Goal: Go to known website: Access a specific website the user already knows

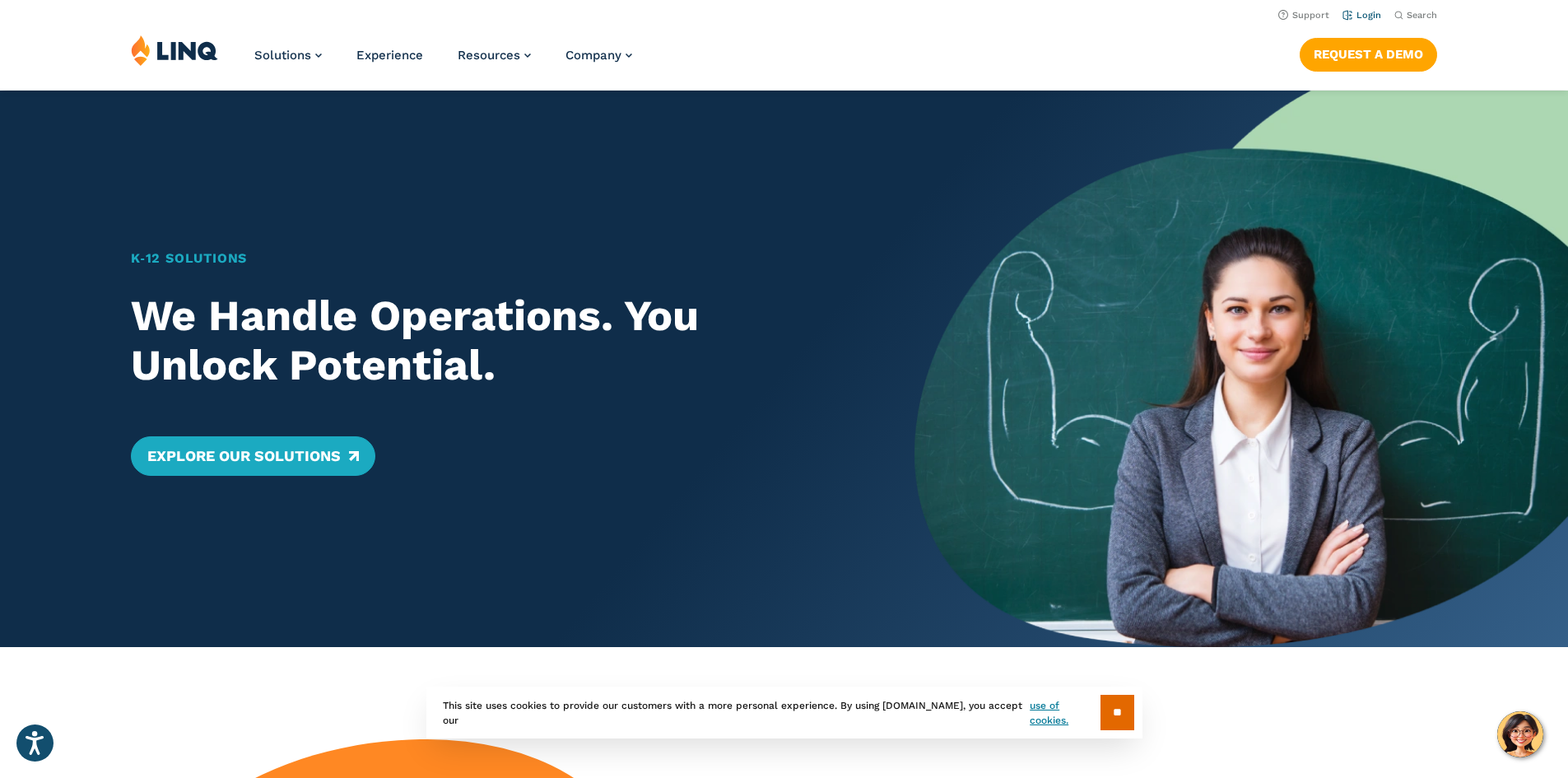
click at [1343, 13] on link "Login" at bounding box center [1362, 15] width 39 height 11
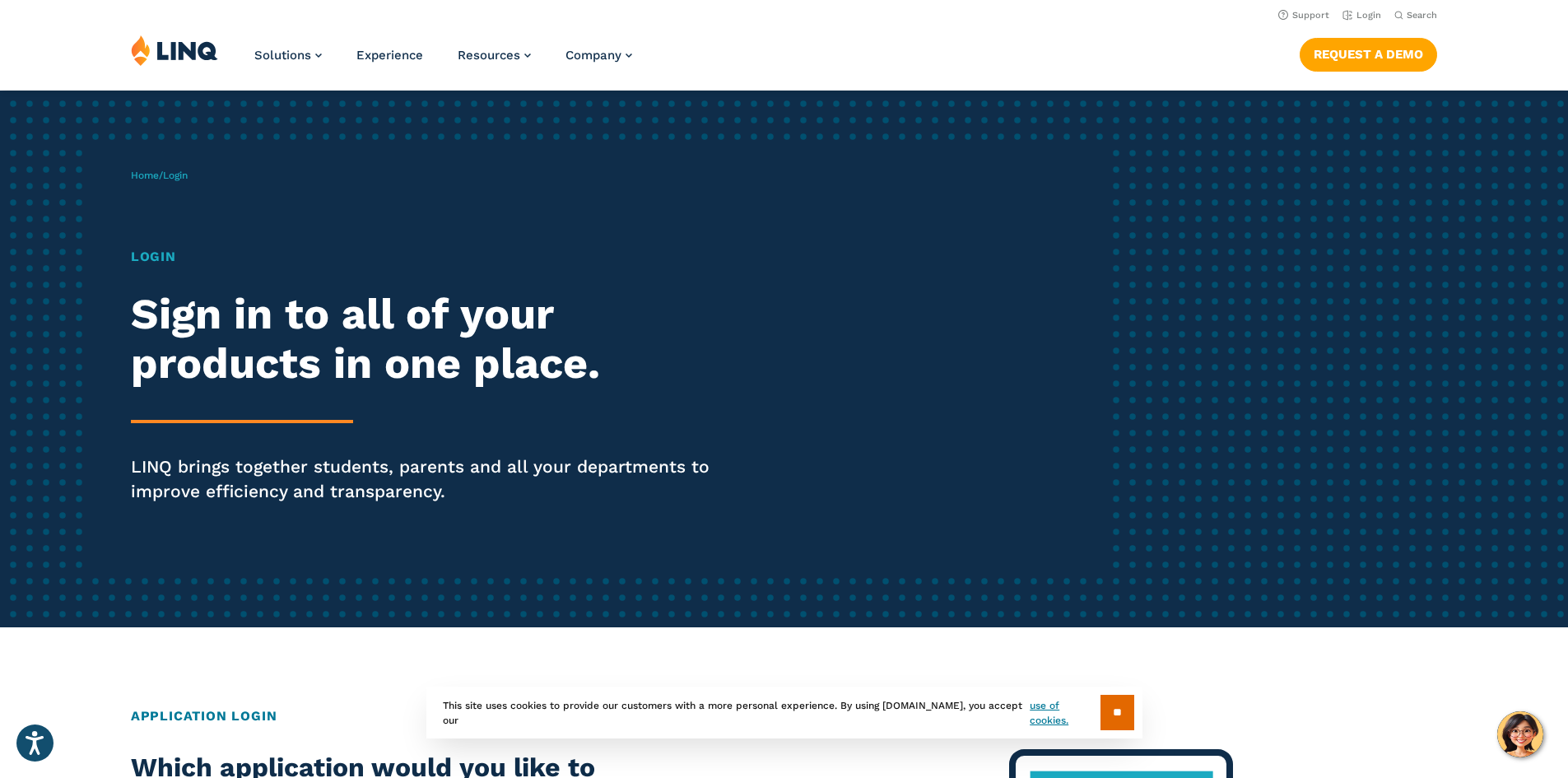
click at [156, 257] on h1 "Login" at bounding box center [433, 256] width 604 height 20
click at [182, 315] on h2 "Sign in to all of your products in one place." at bounding box center [433, 339] width 604 height 99
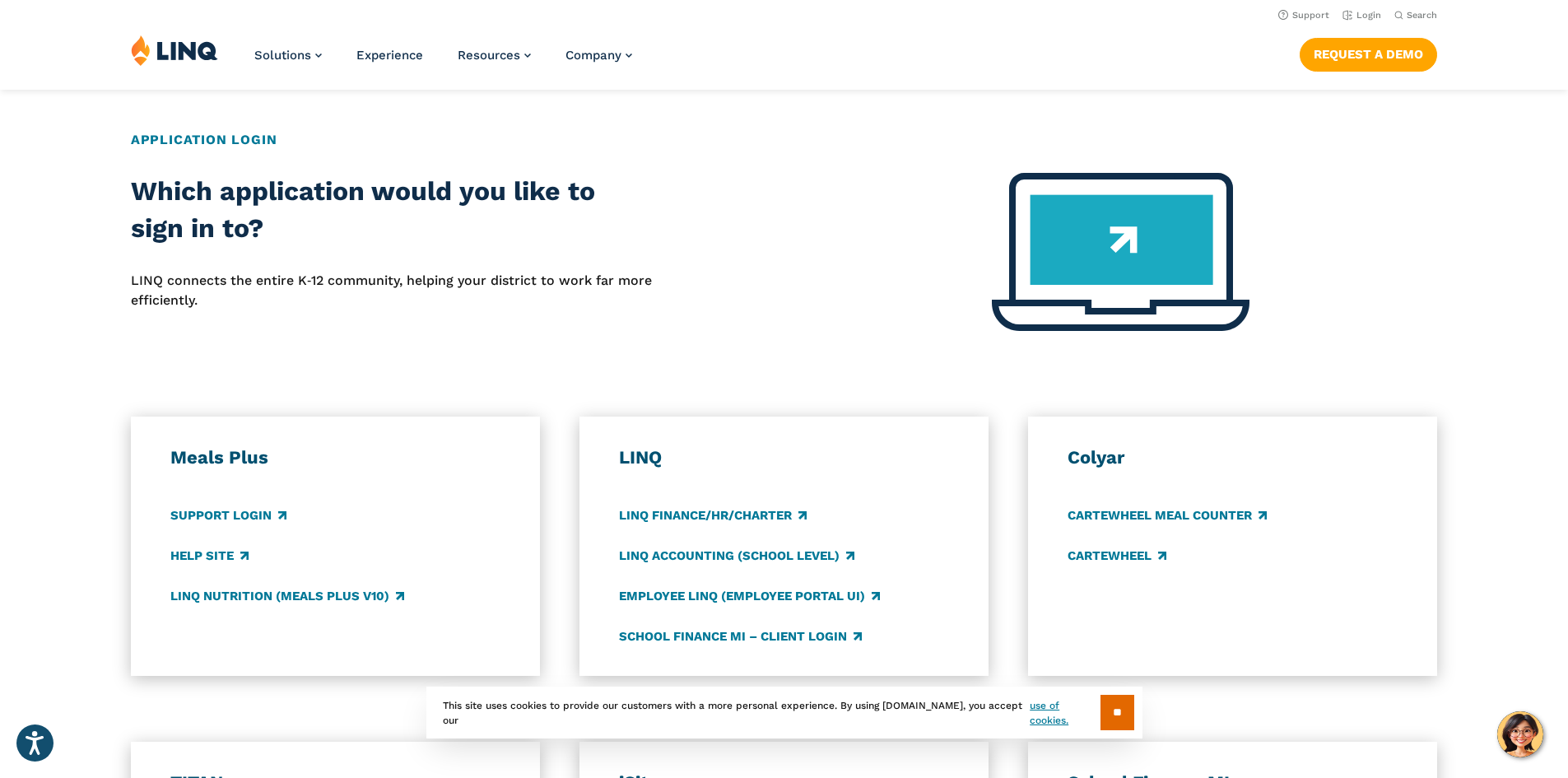
scroll to position [411, 0]
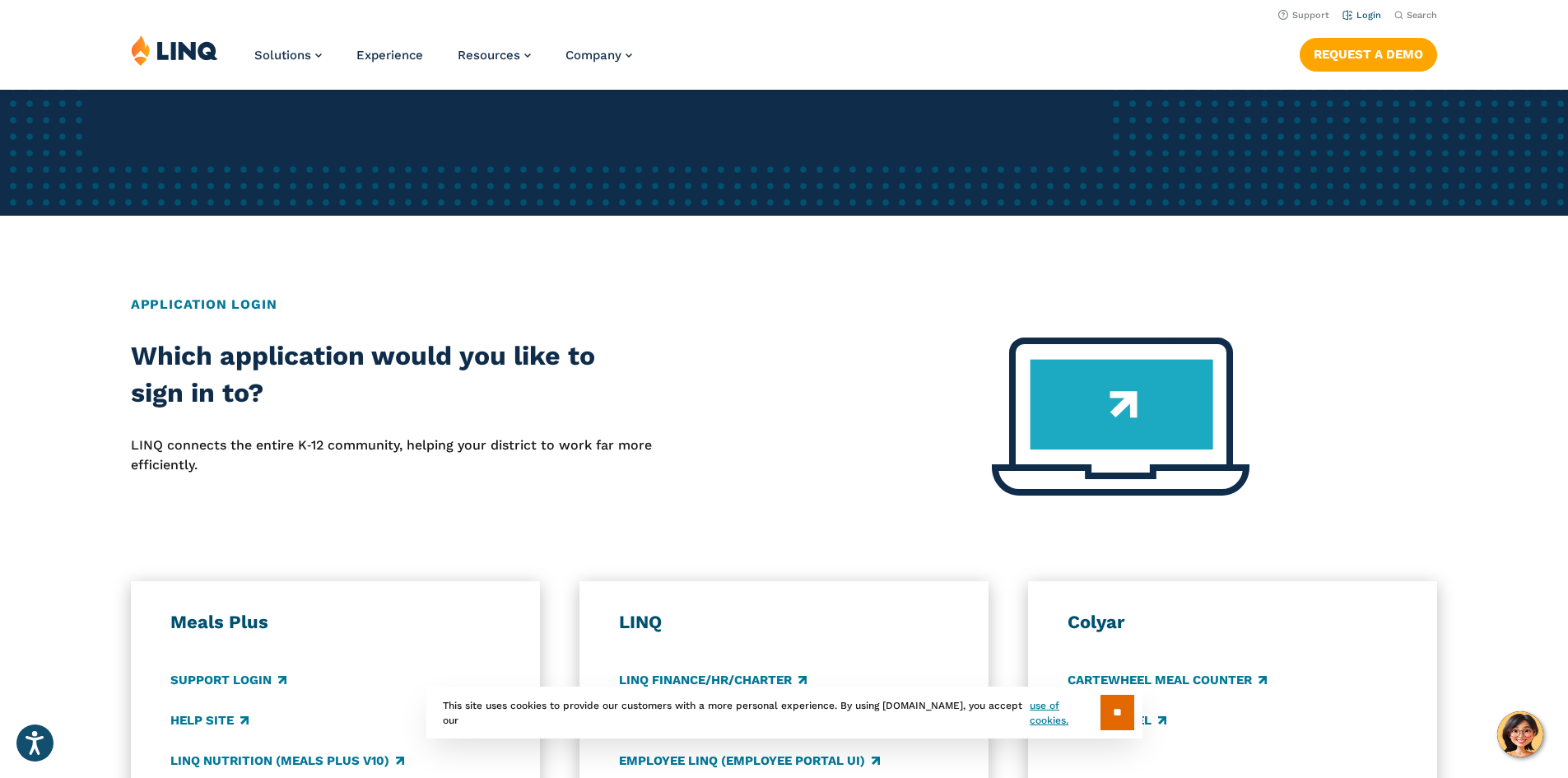
click at [1349, 13] on link "Login" at bounding box center [1362, 15] width 39 height 11
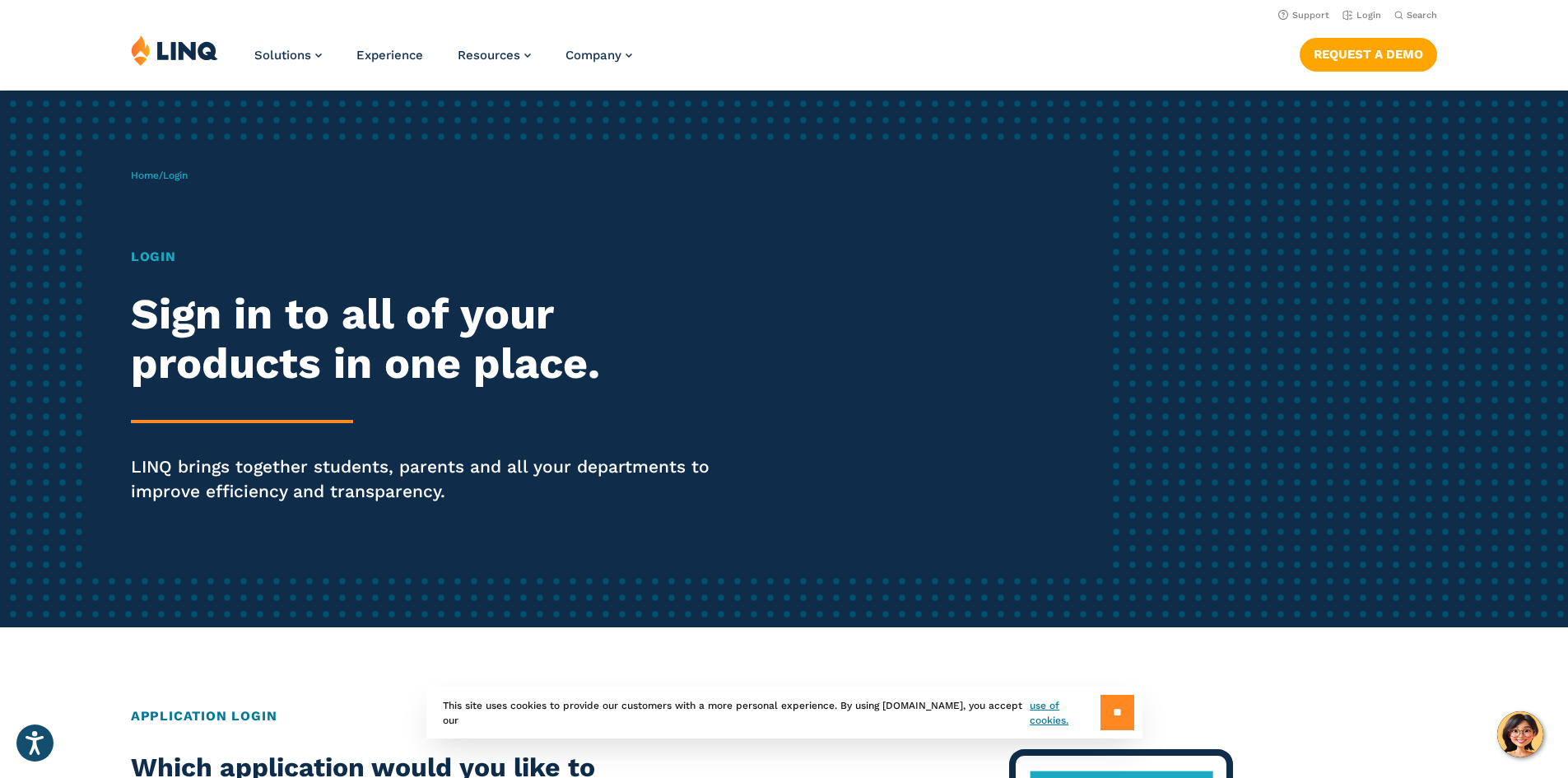
click at [1103, 709] on input "**" at bounding box center [1117, 712] width 33 height 35
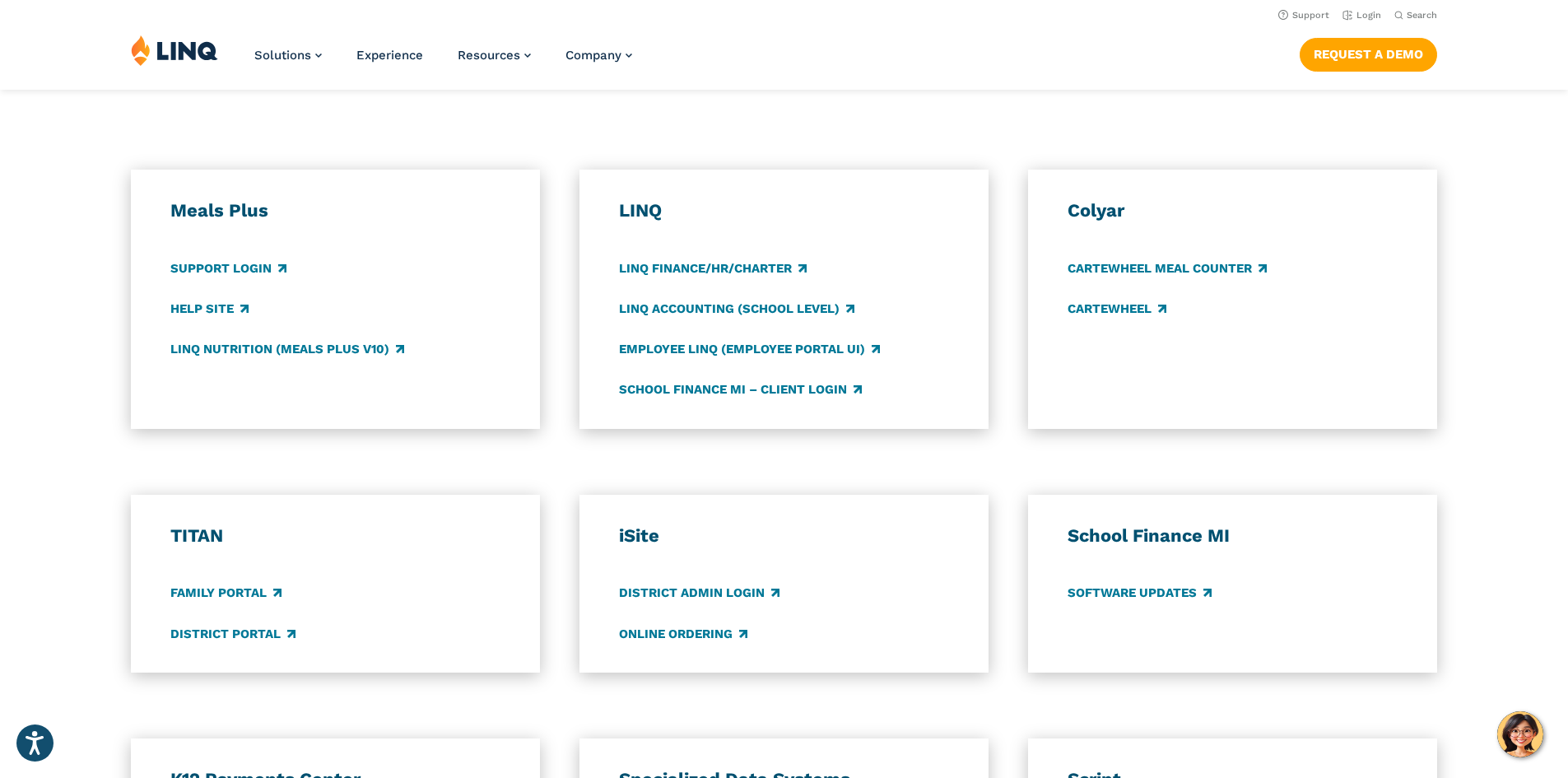
scroll to position [741, 0]
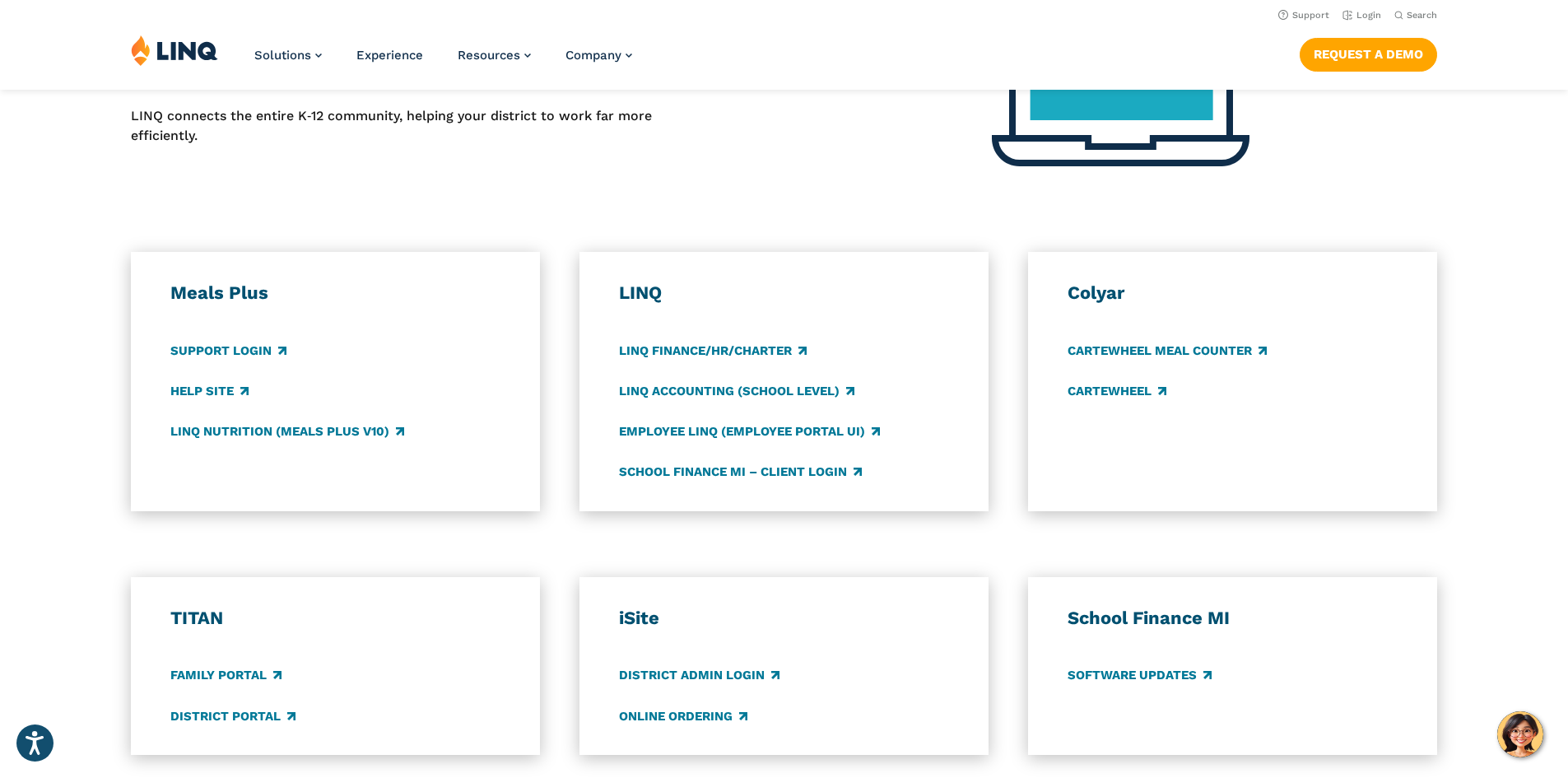
click at [882, 170] on div at bounding box center [1121, 97] width 634 height 178
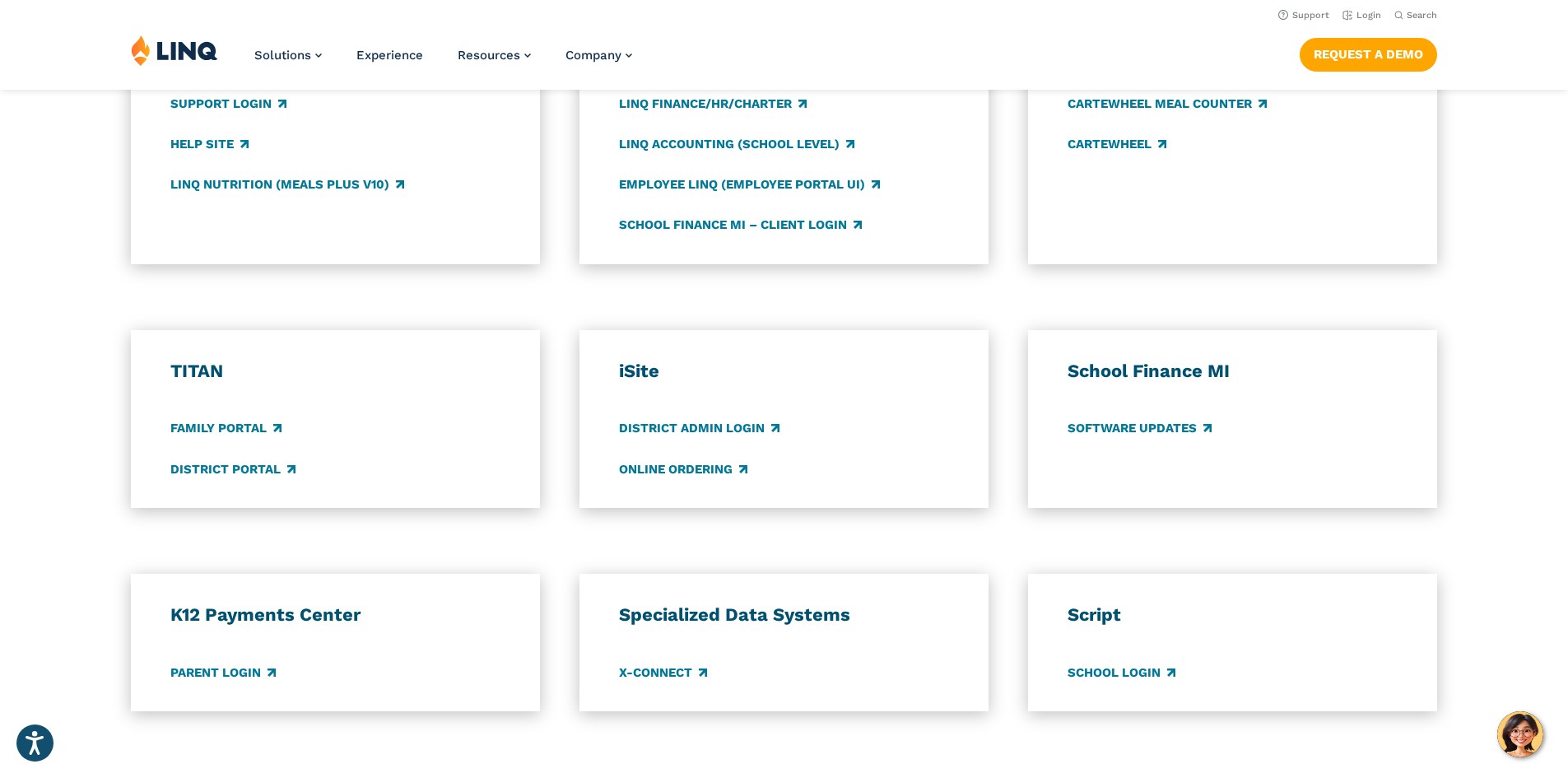
scroll to position [905, 0]
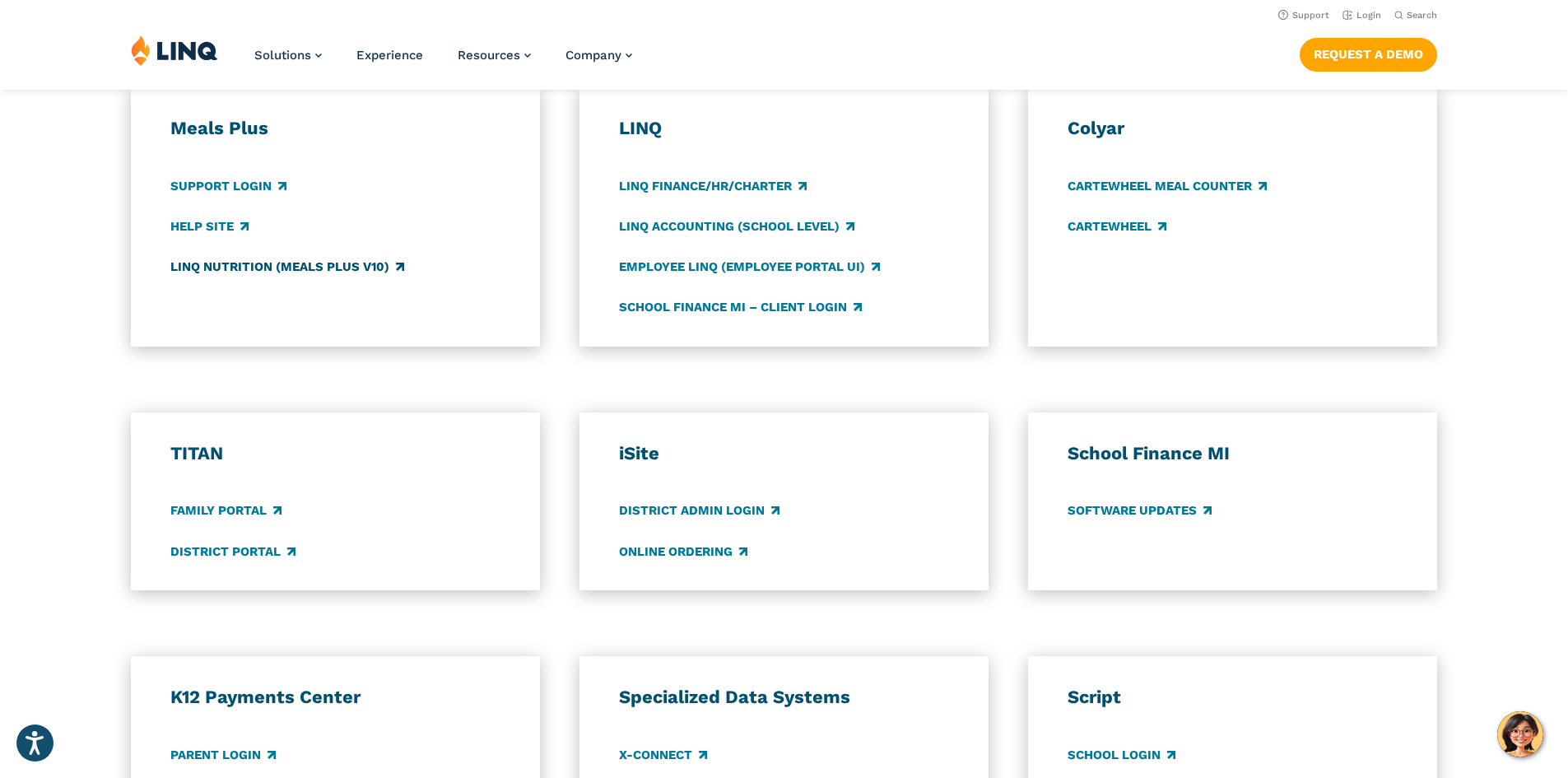
click at [239, 260] on link "LINQ Nutrition (Meals Plus v10)" at bounding box center [287, 266] width 234 height 19
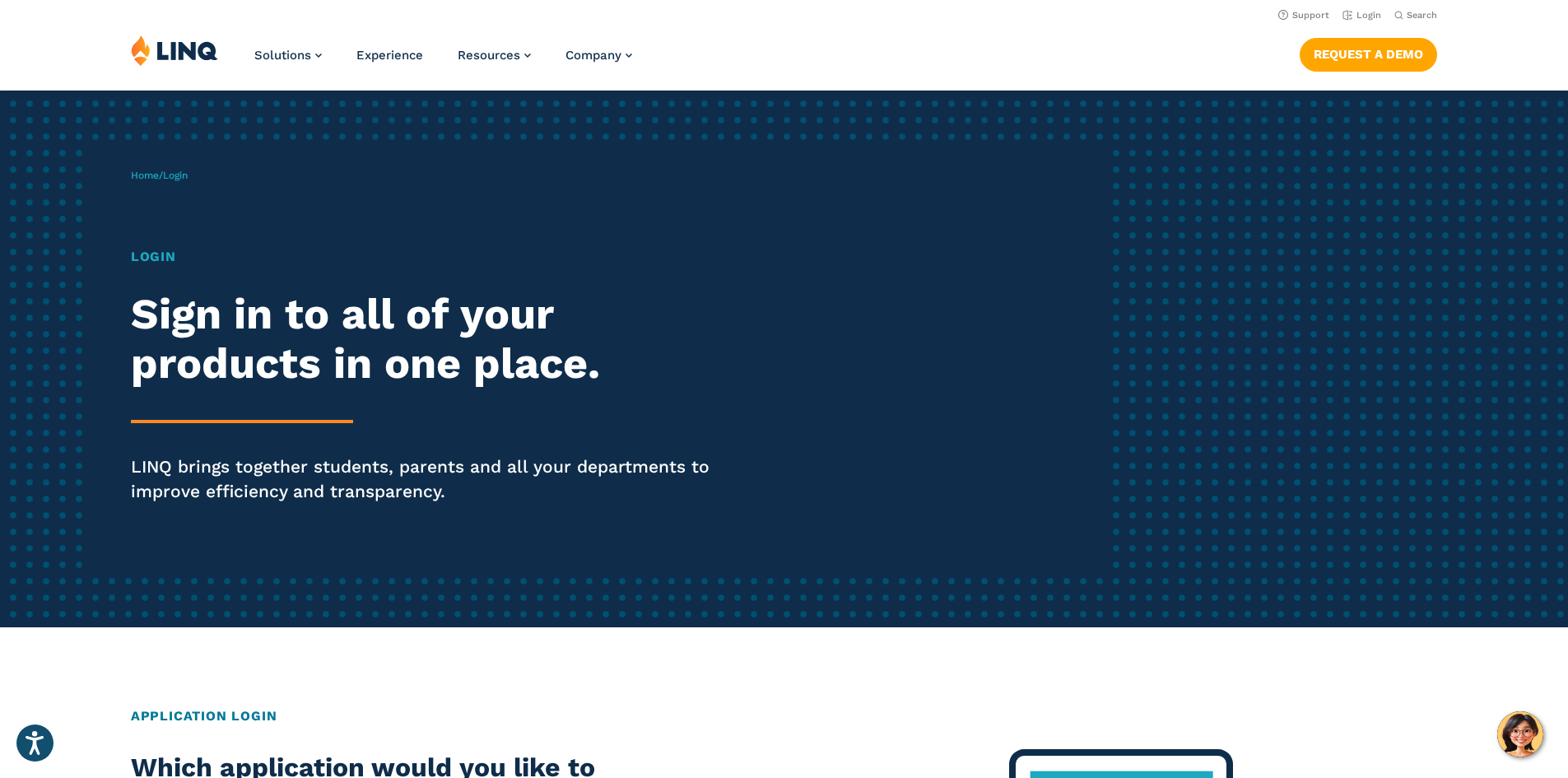
click at [162, 252] on h1 "Login" at bounding box center [433, 256] width 604 height 20
click at [220, 323] on h2 "Sign in to all of your products in one place." at bounding box center [433, 339] width 604 height 99
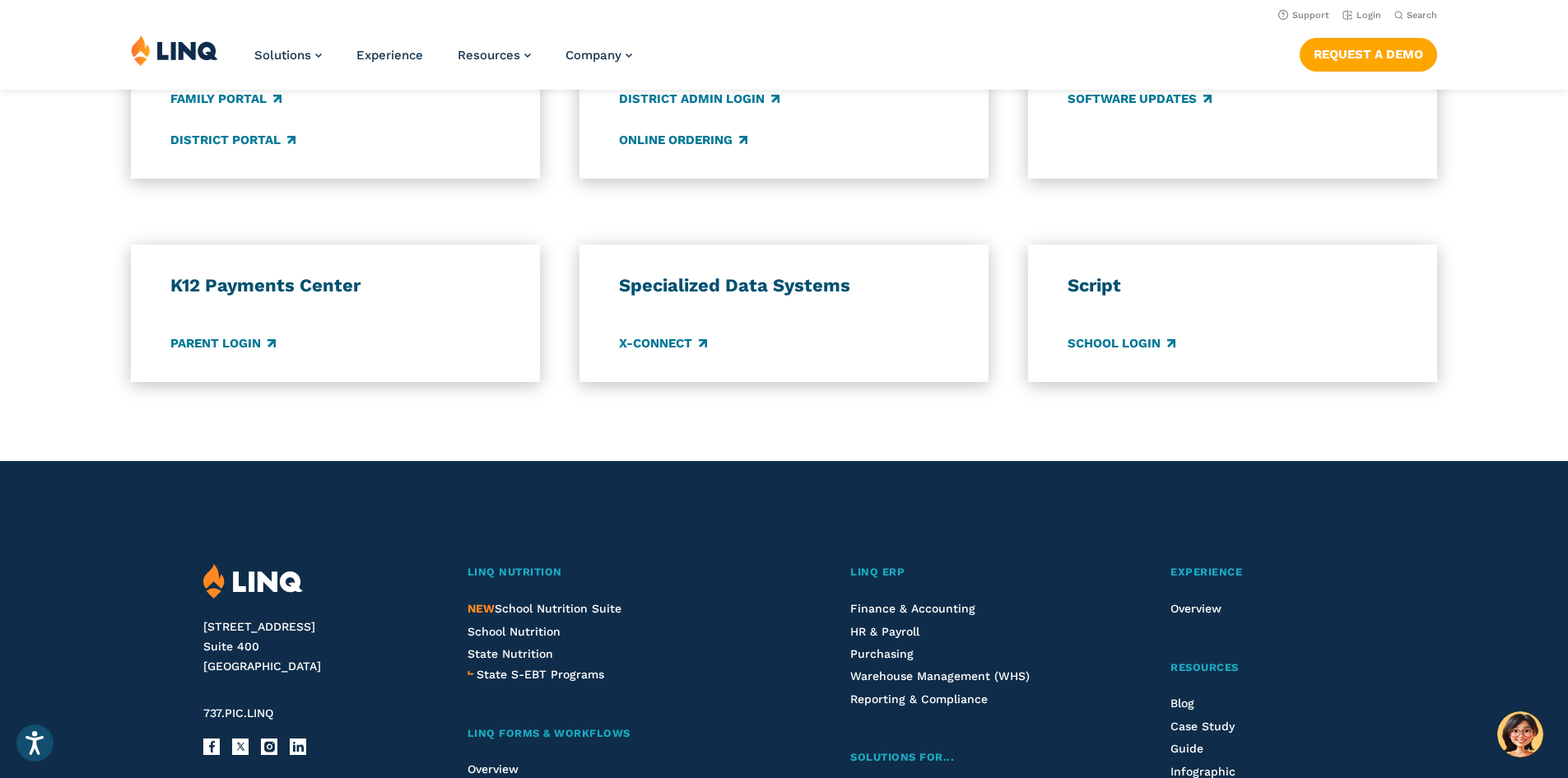
scroll to position [1070, 0]
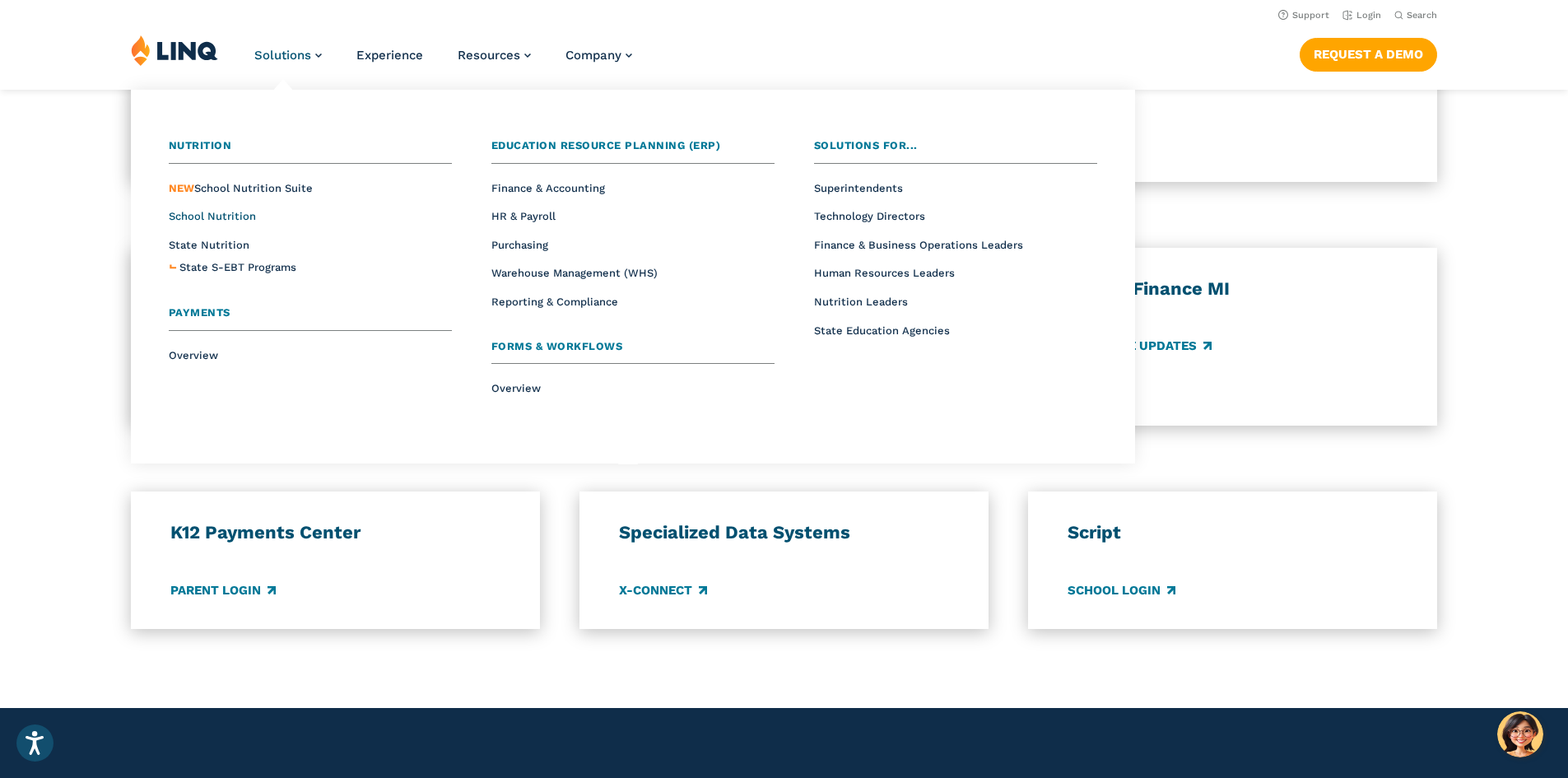
click at [230, 214] on span "School Nutrition" at bounding box center [211, 215] width 87 height 13
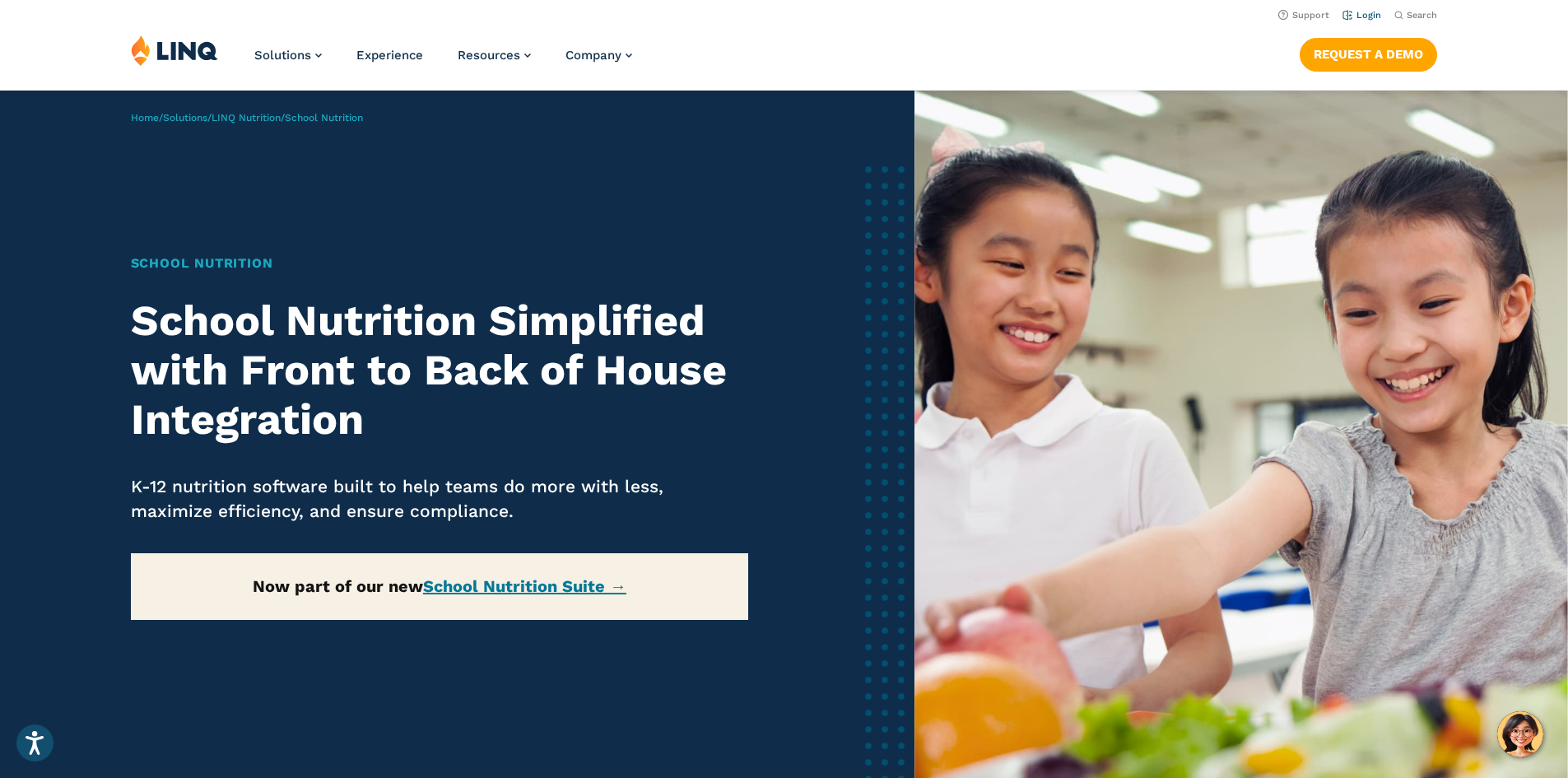
click at [1364, 17] on link "Login" at bounding box center [1362, 15] width 39 height 11
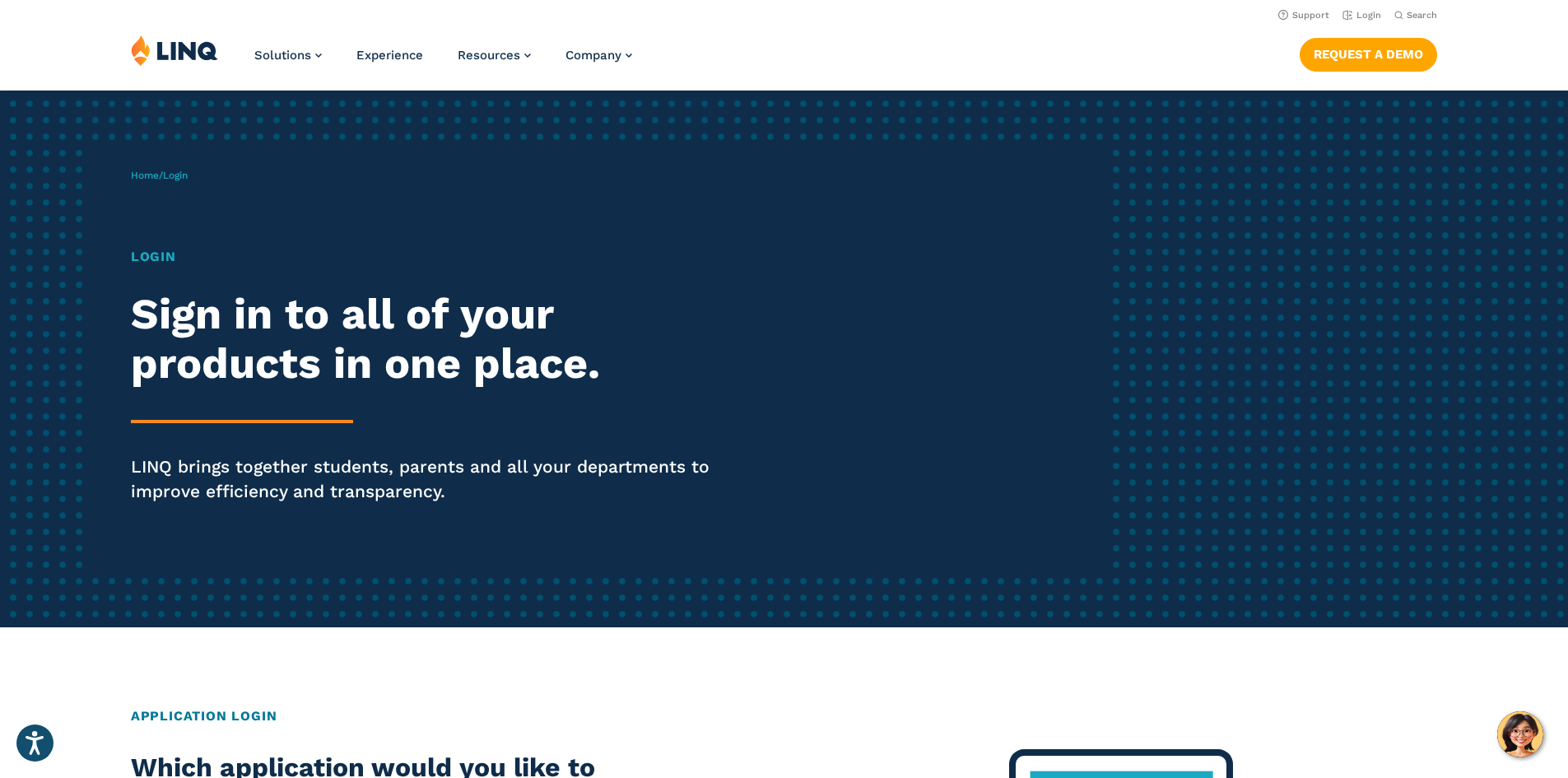
click at [185, 323] on h2 "Sign in to all of your products in one place." at bounding box center [433, 339] width 604 height 99
click at [139, 258] on h1 "Login" at bounding box center [433, 256] width 604 height 20
click at [325, 353] on h2 "Sign in to all of your products in one place." at bounding box center [433, 339] width 604 height 99
click at [297, 420] on hr at bounding box center [242, 421] width 222 height 3
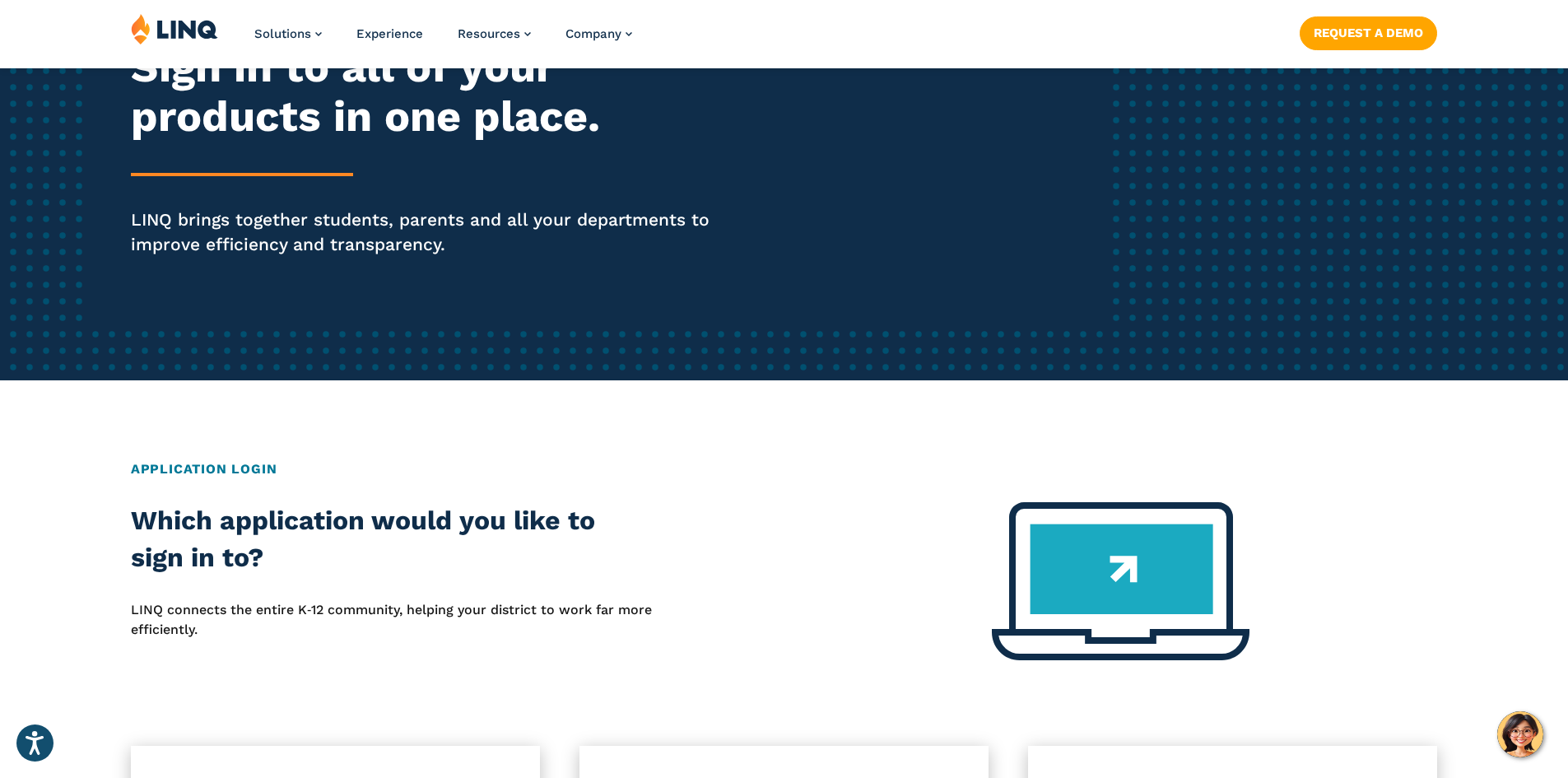
scroll to position [411, 0]
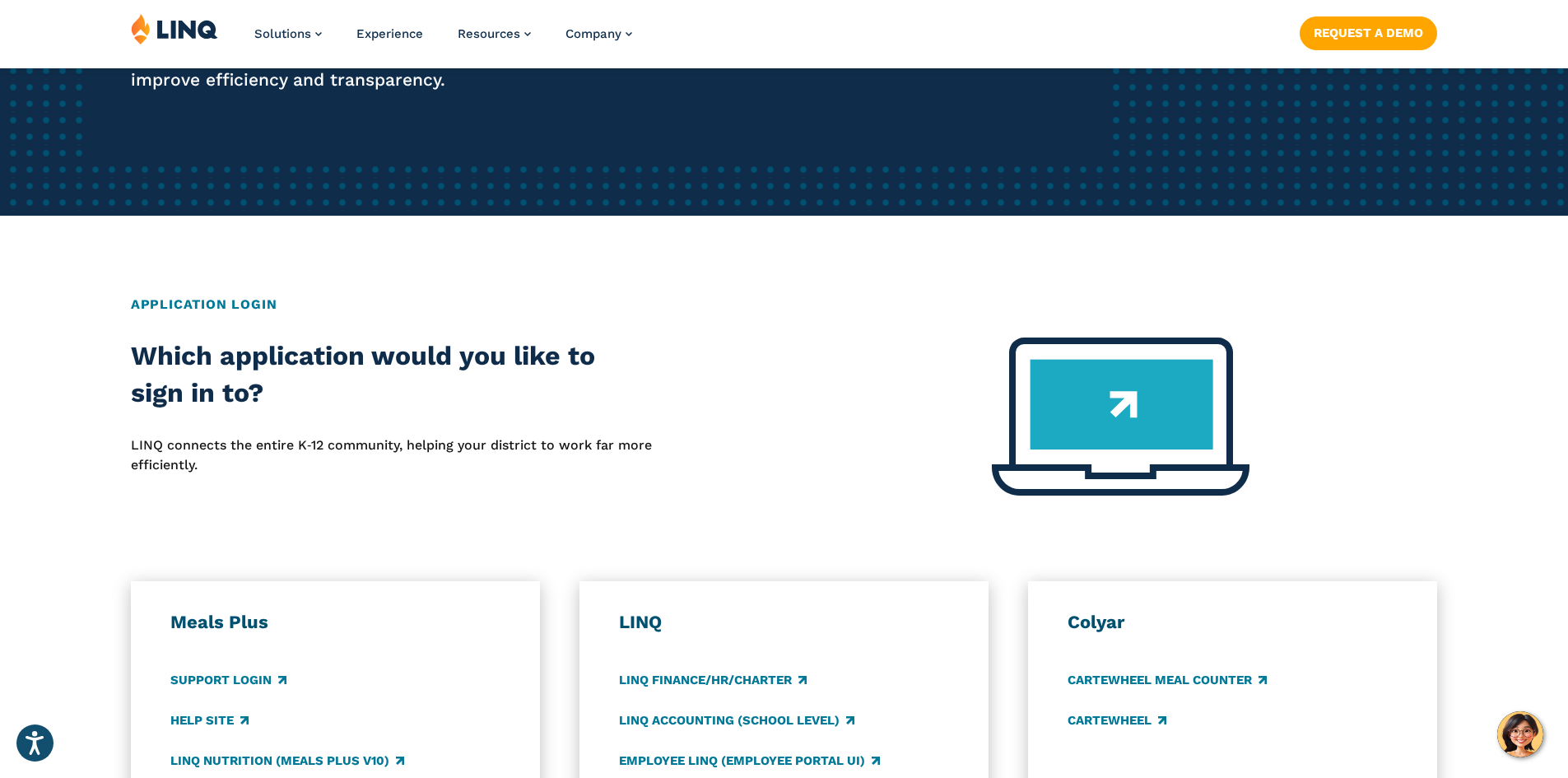
click at [251, 303] on h2 "Application Login" at bounding box center [784, 304] width 1307 height 20
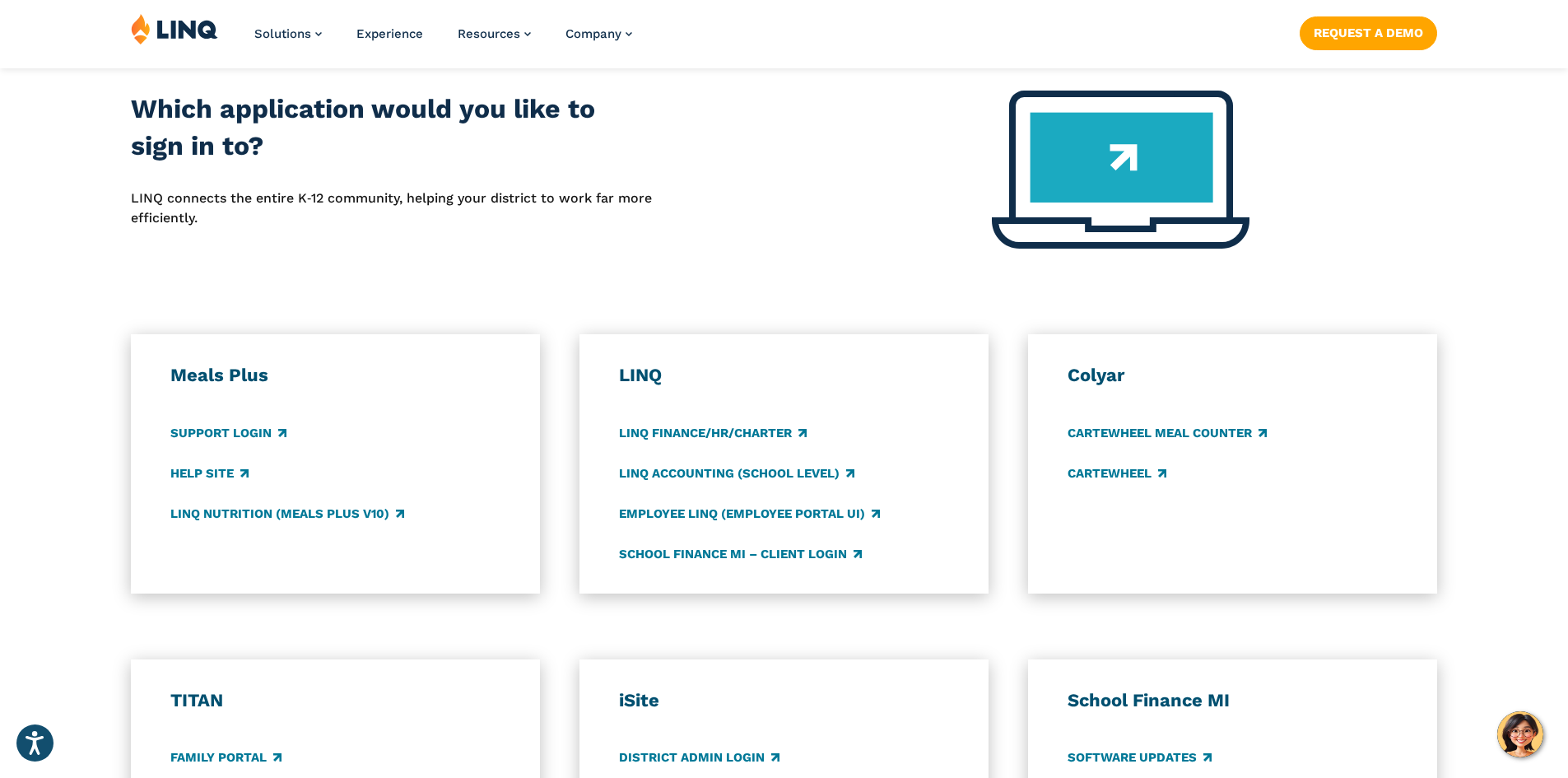
scroll to position [741, 0]
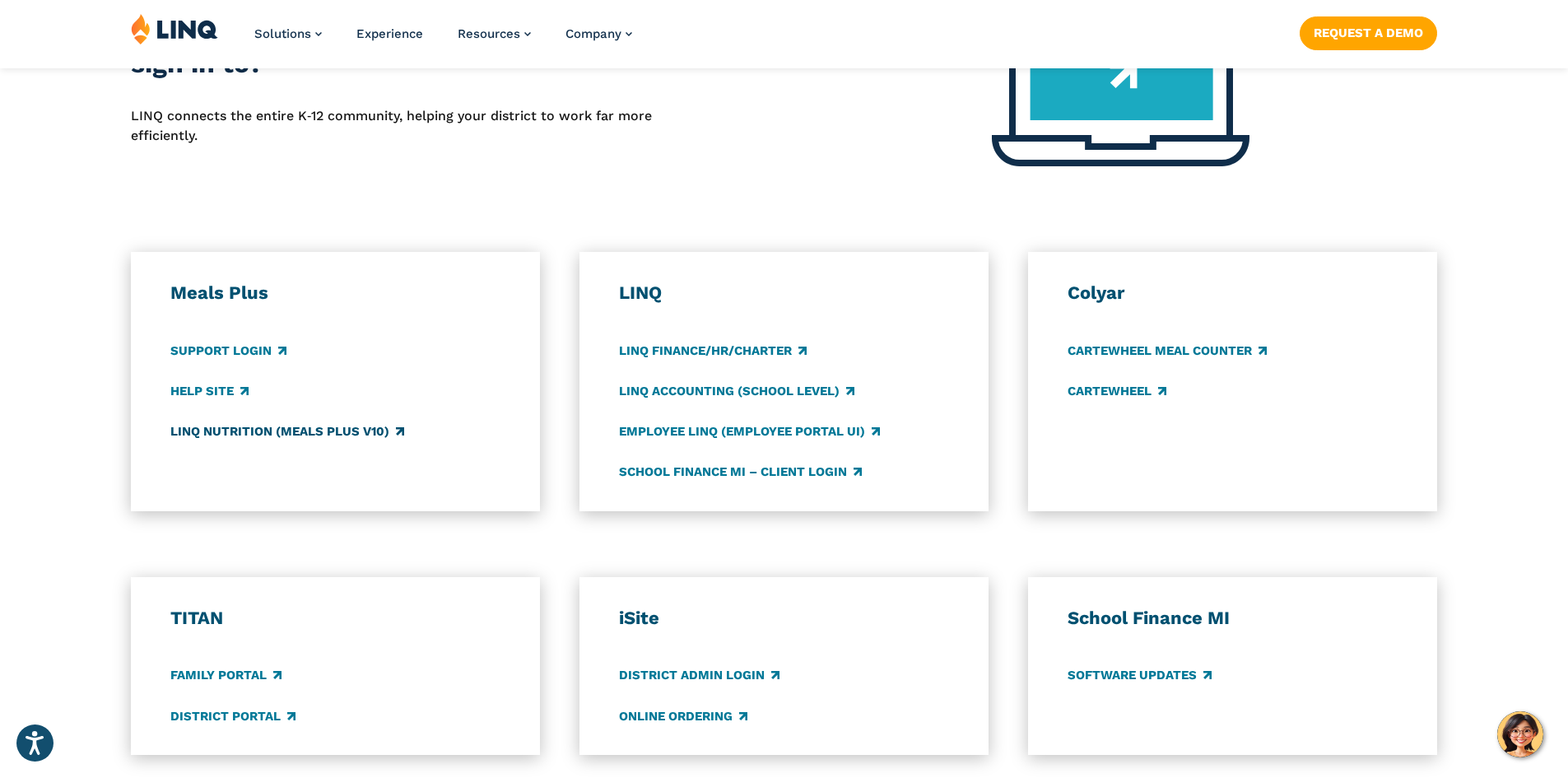
click at [234, 436] on link "LINQ Nutrition (Meals Plus v10)" at bounding box center [287, 431] width 234 height 19
